Goal: Find specific page/section: Find specific page/section

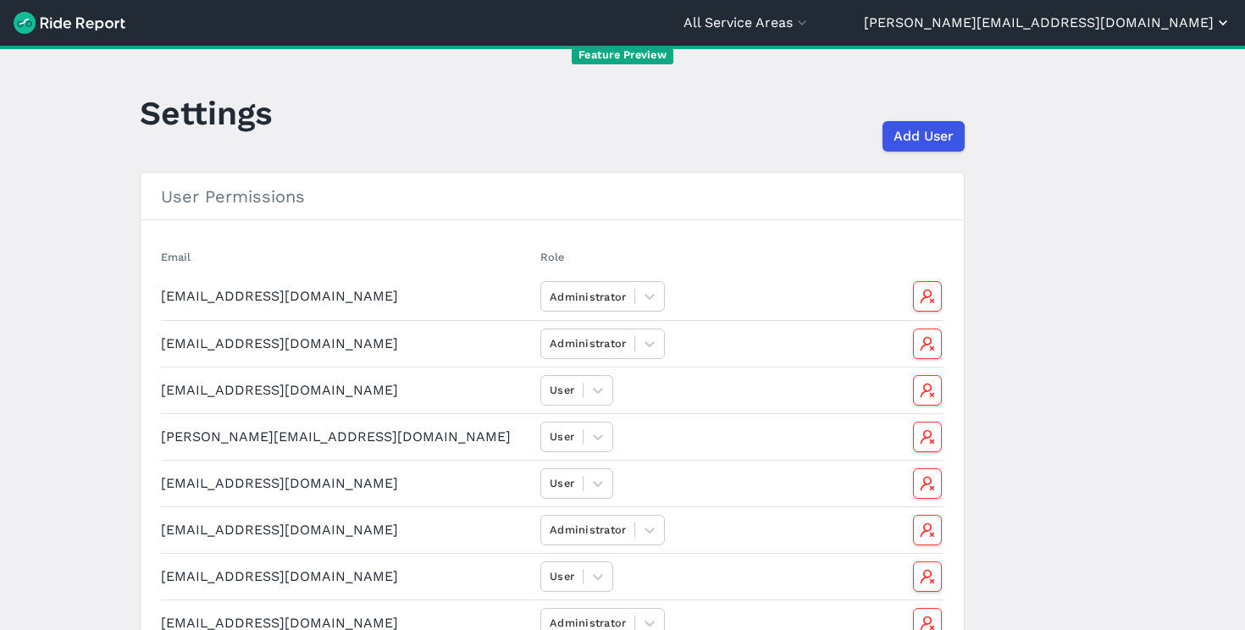
click at [1155, 28] on button "[PERSON_NAME][EMAIL_ADDRESS][DOMAIN_NAME]" at bounding box center [1048, 23] width 368 height 20
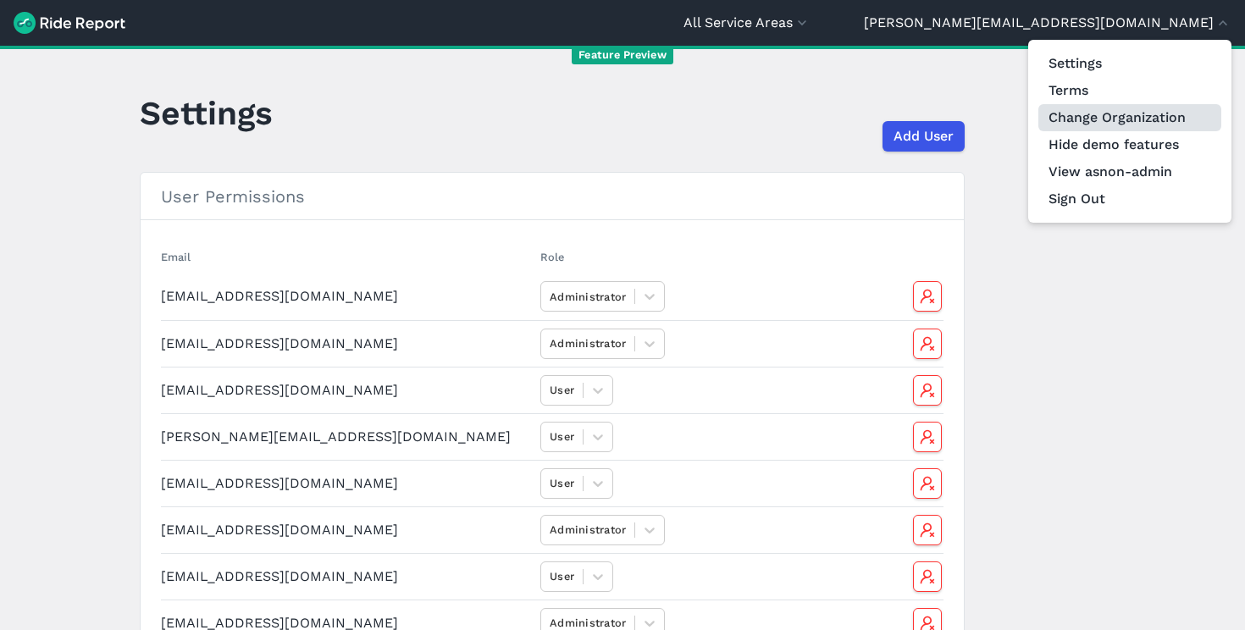
click at [1123, 120] on link "Change Organization" at bounding box center [1129, 117] width 183 height 27
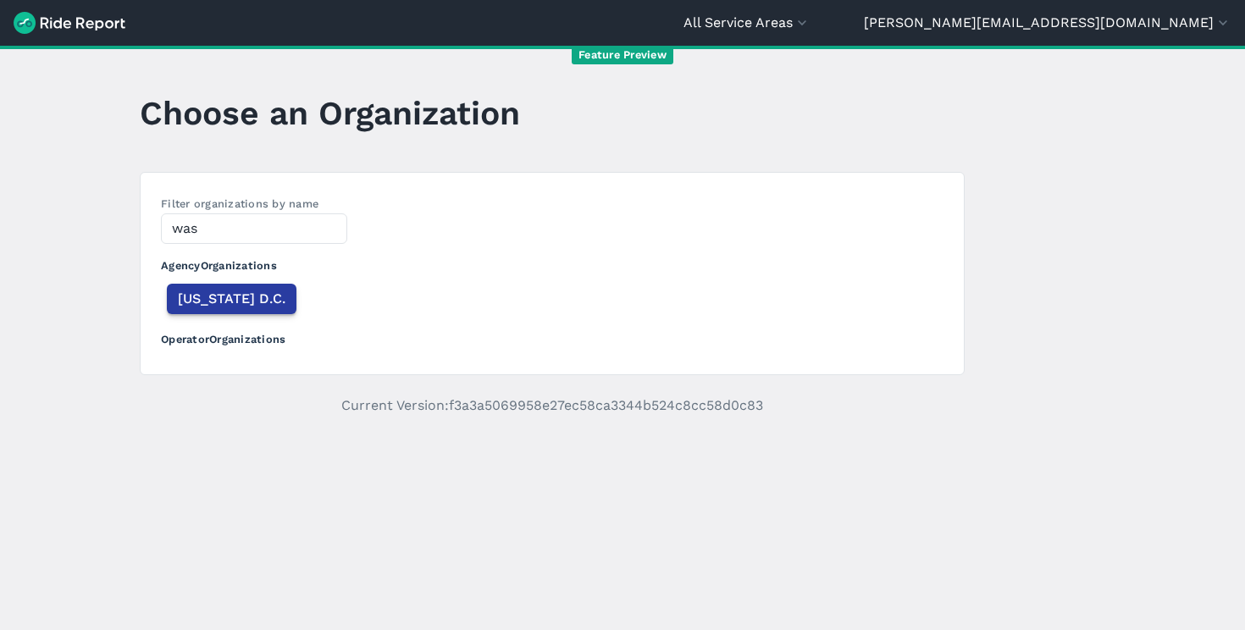
type input "was"
click at [254, 293] on span "[US_STATE] D.C." at bounding box center [232, 299] width 108 height 20
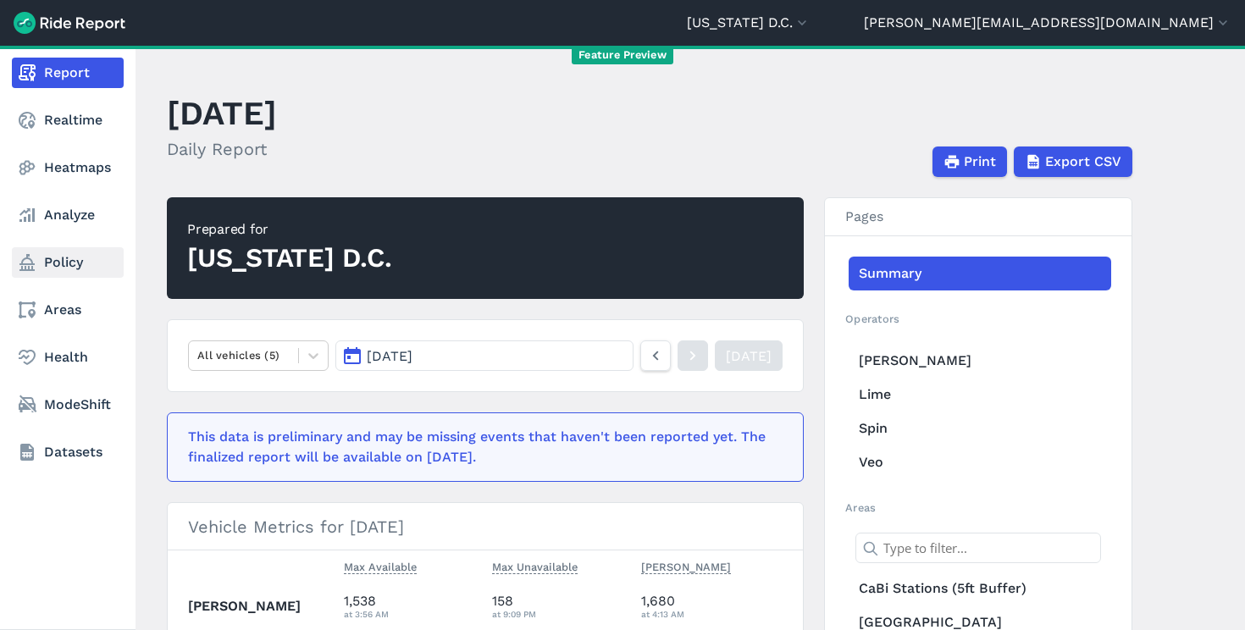
click at [80, 254] on link "Policy" at bounding box center [68, 262] width 112 height 30
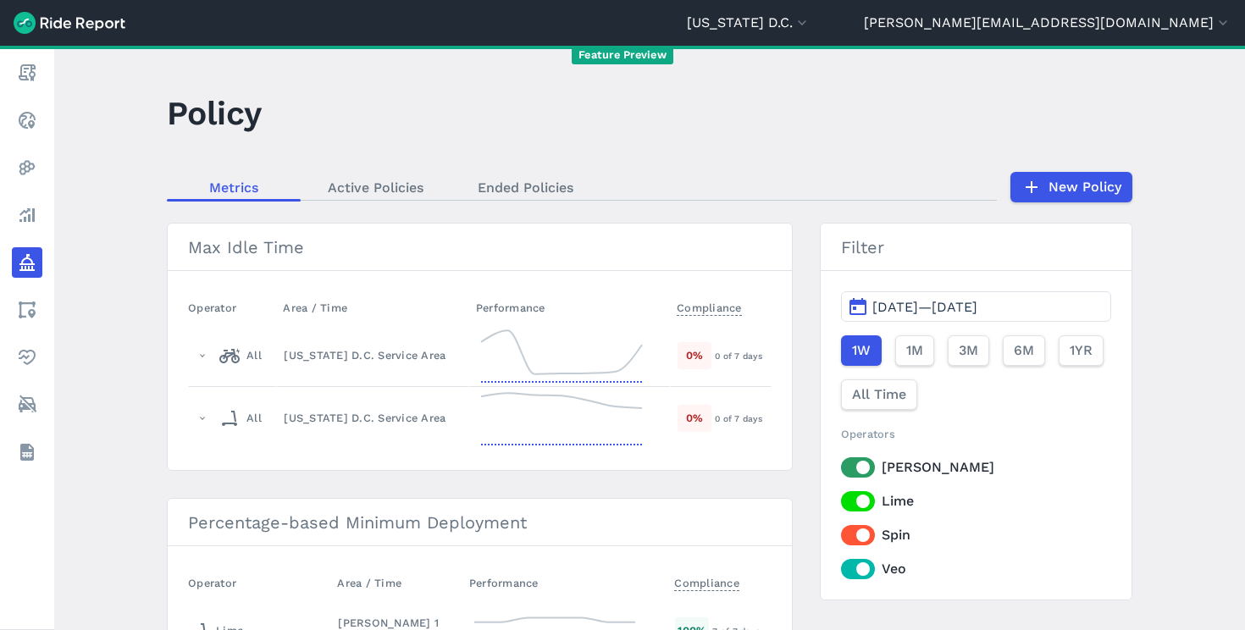
click at [375, 188] on link "Active Policies" at bounding box center [376, 186] width 150 height 25
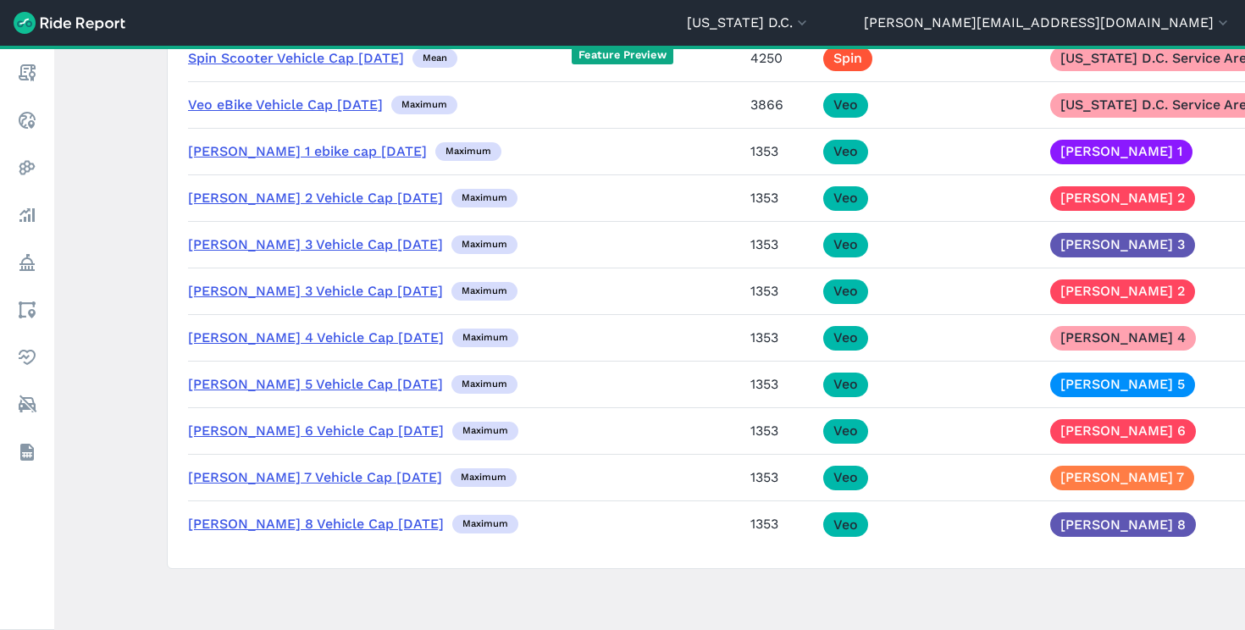
scroll to position [11185, 0]
